Goal: Navigation & Orientation: Find specific page/section

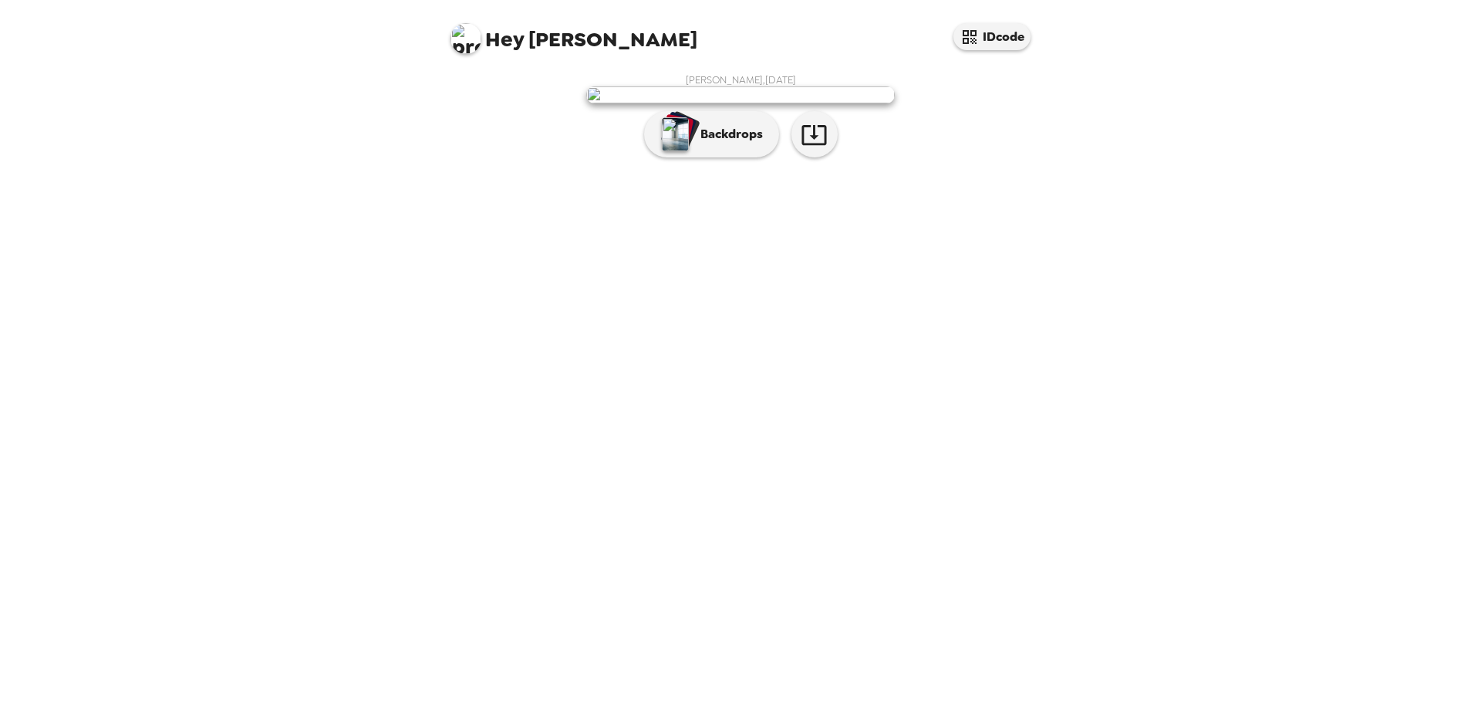
click at [1090, 470] on div "Hey Timothy IDcode Timothy Harber , 08-19-2025 Backdrops" at bounding box center [740, 351] width 1481 height 703
